Goal: Task Accomplishment & Management: Manage account settings

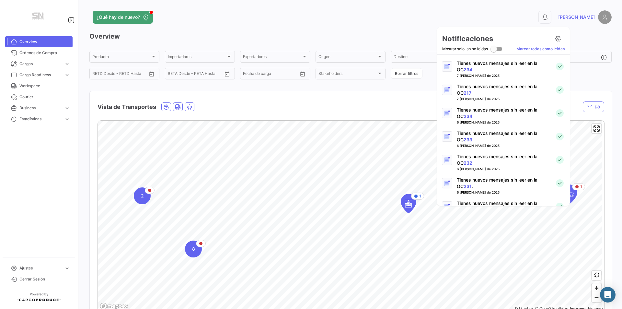
click at [564, 17] on div at bounding box center [311, 154] width 622 height 309
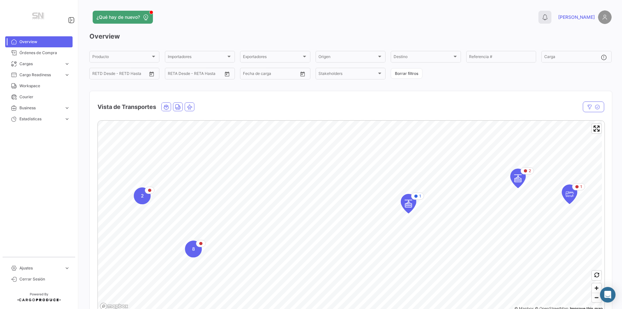
click at [548, 17] on icon at bounding box center [545, 17] width 6 height 6
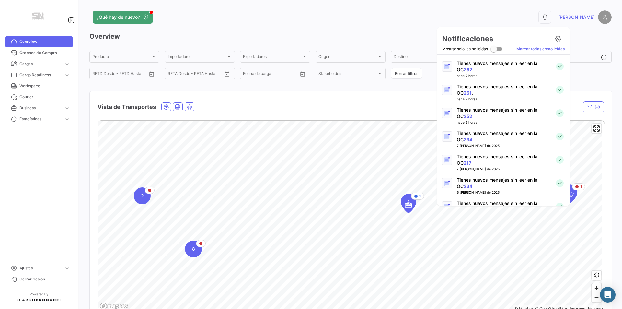
click at [461, 89] on p "Tienes nuevos mensajes sin leer en la OC 251 ." at bounding box center [503, 89] width 93 height 13
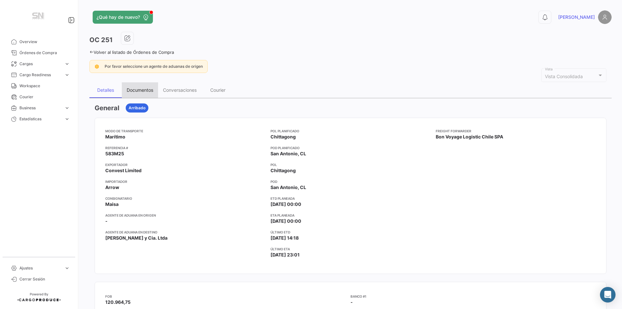
click at [136, 89] on div "Documentos" at bounding box center [140, 90] width 27 height 6
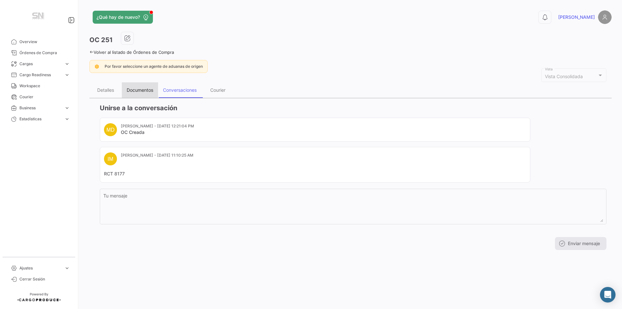
click at [143, 90] on div "Documentos" at bounding box center [140, 90] width 27 height 6
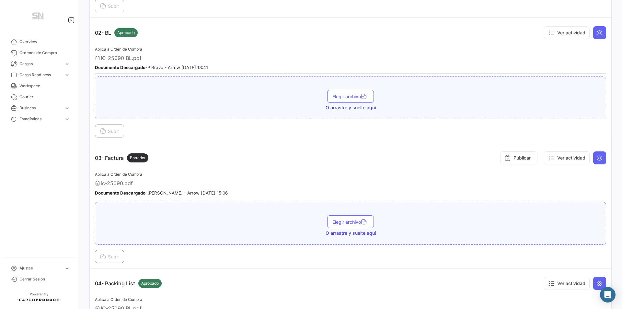
scroll to position [227, 0]
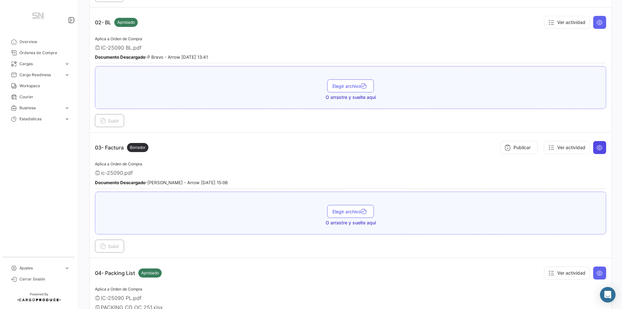
click at [597, 145] on icon at bounding box center [600, 147] width 6 height 6
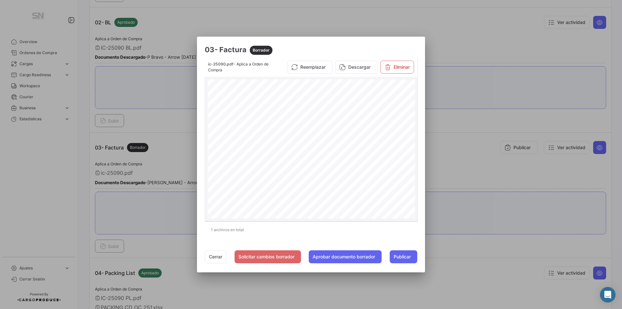
scroll to position [158, 0]
click at [208, 255] on button "Cerrar" at bounding box center [216, 256] width 22 height 13
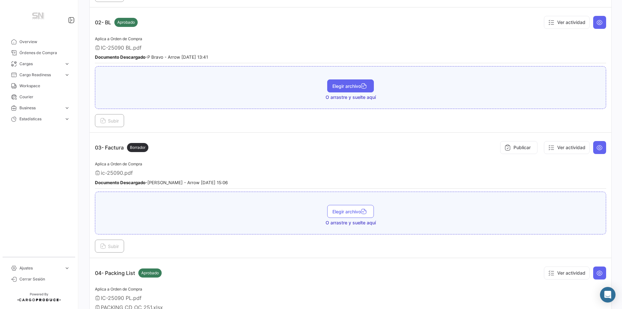
scroll to position [0, 0]
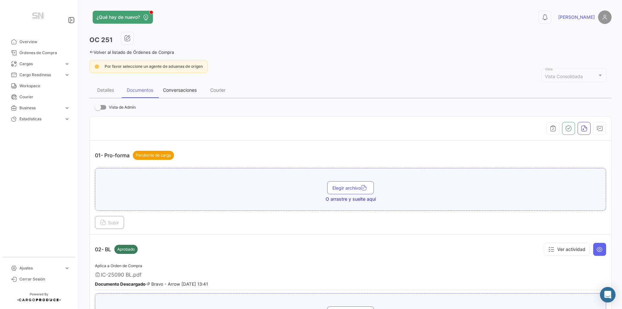
click at [188, 90] on div "Conversaciones" at bounding box center [180, 90] width 34 height 6
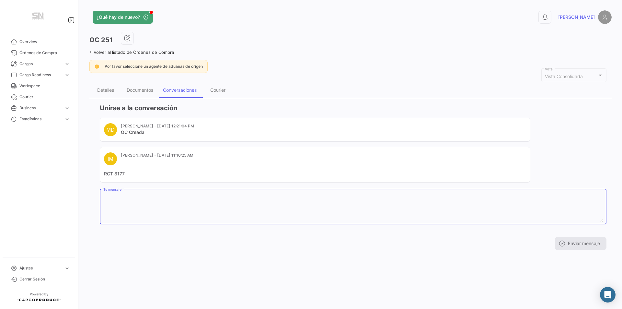
click at [125, 195] on textarea "Tu mensaje" at bounding box center [353, 208] width 500 height 29
type textarea "RCT CONTABILIZADO"
click at [575, 243] on button "Enviar mensaje" at bounding box center [581, 243] width 52 height 13
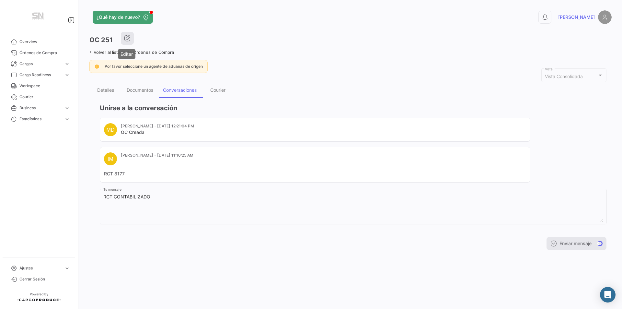
click at [125, 37] on icon "button" at bounding box center [127, 38] width 6 height 6
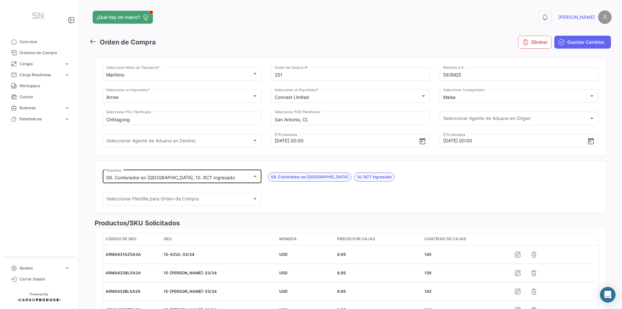
click at [254, 173] on div "08. Contenedor en [GEOGRAPHIC_DATA], 10. RCT Ingresado Etiquetas" at bounding box center [182, 176] width 152 height 15
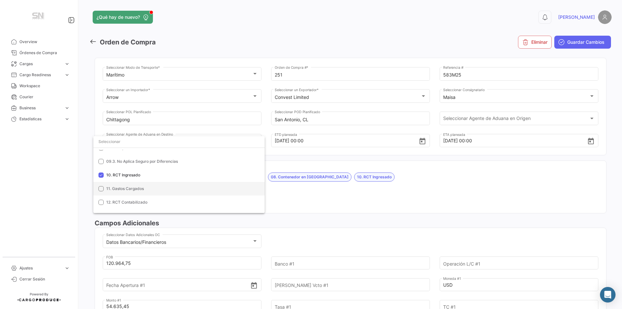
scroll to position [158, 0]
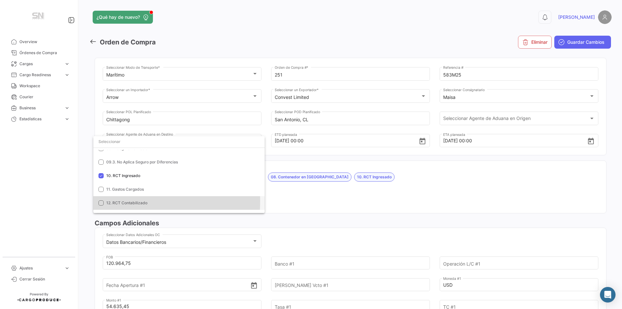
drag, startPoint x: 117, startPoint y: 201, endPoint x: 133, endPoint y: 200, distance: 16.6
click at [117, 200] on span "12. RCT Contabilizado" at bounding box center [126, 202] width 41 height 5
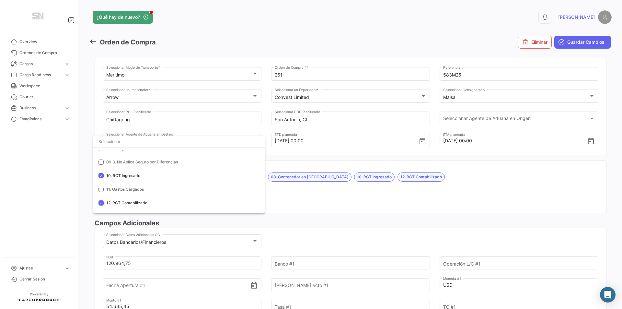
click at [388, 202] on div at bounding box center [311, 154] width 622 height 309
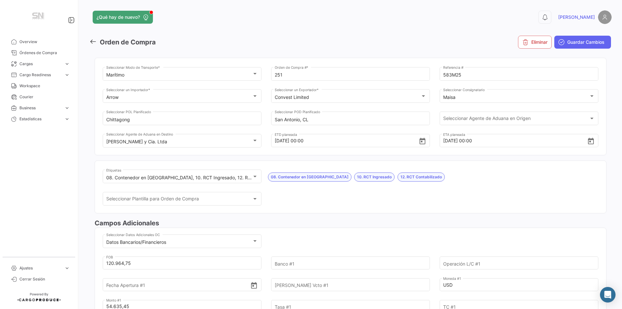
click at [566, 38] on button "Guardar Cambios" at bounding box center [583, 42] width 57 height 13
